Goal: Task Accomplishment & Management: Use online tool/utility

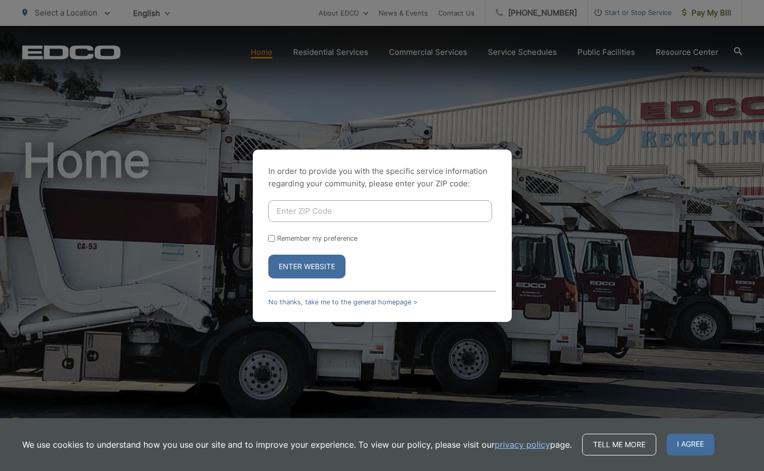
click at [313, 206] on input "Enter ZIP Code" at bounding box center [380, 211] width 224 height 22
click at [270, 235] on input "Remember my preference" at bounding box center [271, 238] width 7 height 7
checkbox input "true"
click at [306, 214] on input "Enter ZIP Code" at bounding box center [380, 211] width 224 height 22
type input "92019"
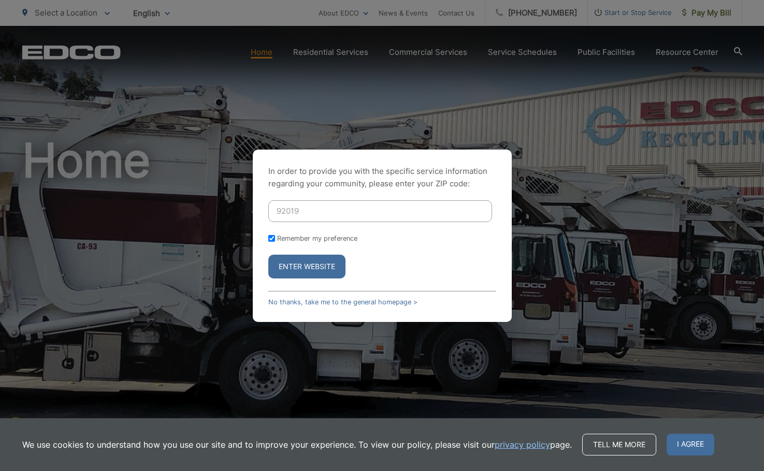
click at [304, 265] on button "Enter Website" at bounding box center [306, 267] width 77 height 24
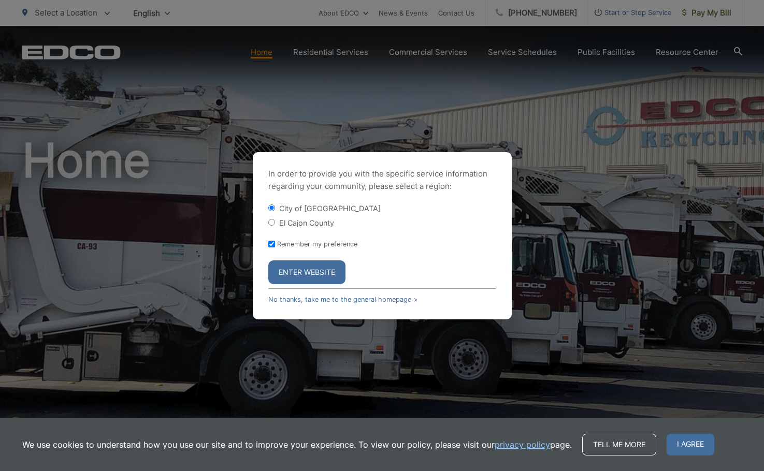
click at [273, 221] on input "El Cajon County" at bounding box center [271, 222] width 7 height 7
radio input "true"
click at [305, 265] on button "Enter Website" at bounding box center [306, 272] width 77 height 24
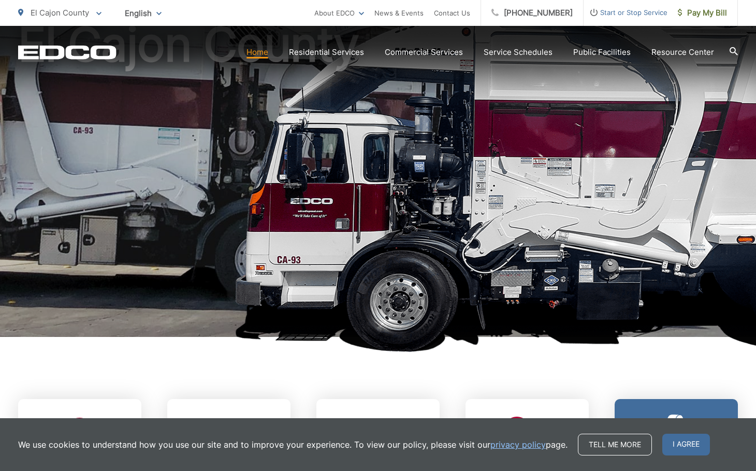
scroll to position [259, 0]
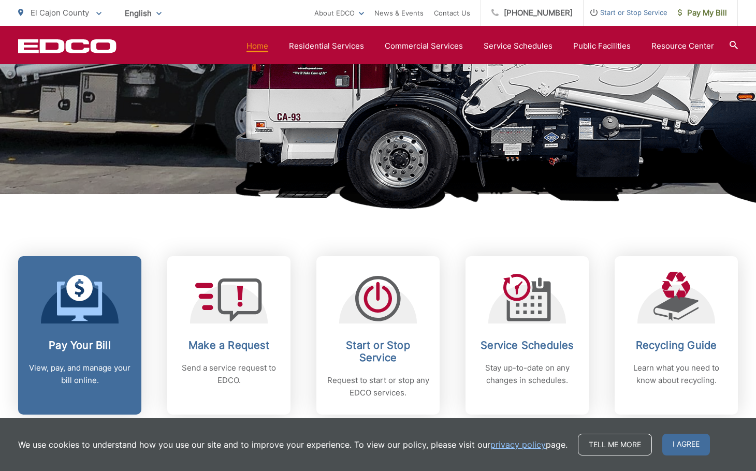
click at [97, 304] on icon at bounding box center [80, 298] width 46 height 47
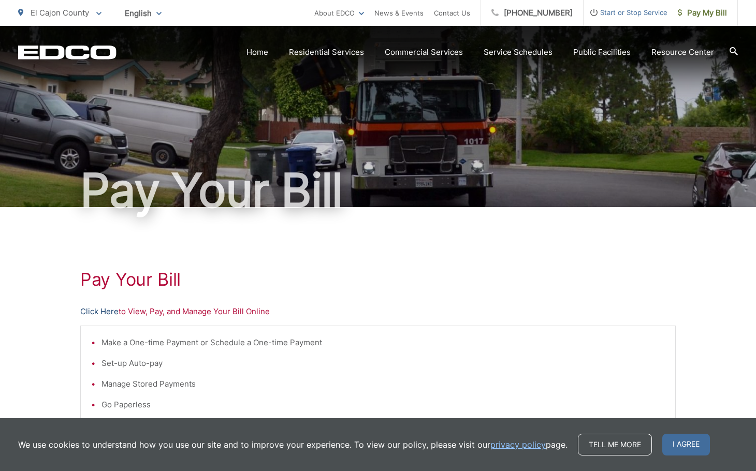
click at [99, 309] on link "Click Here" at bounding box center [99, 311] width 38 height 12
